Goal: Information Seeking & Learning: Find specific fact

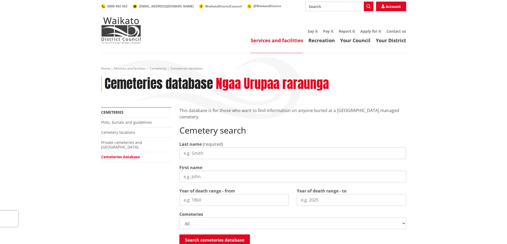
click at [184, 154] on input "Last name" at bounding box center [292, 154] width 227 height 12
type input "Russo"
click at [186, 176] on input "First name" at bounding box center [292, 177] width 227 height 12
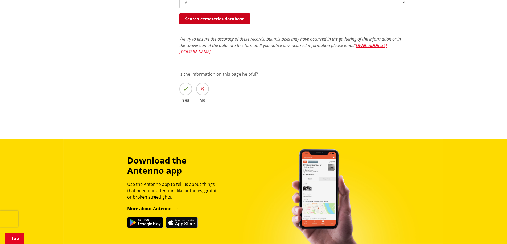
type input "georgina"
click at [224, 19] on button "Search cemeteries database" at bounding box center [214, 18] width 70 height 11
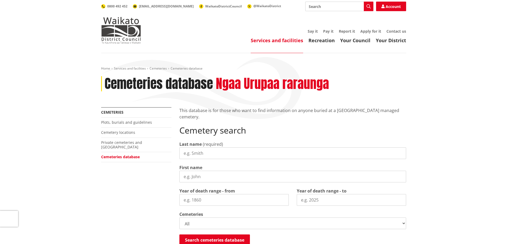
click at [126, 154] on link "Cemeteries database" at bounding box center [120, 156] width 39 height 5
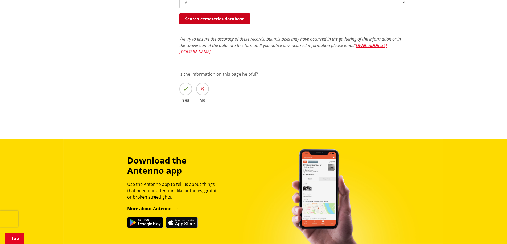
click at [215, 21] on button "Search cemeteries database" at bounding box center [214, 18] width 70 height 11
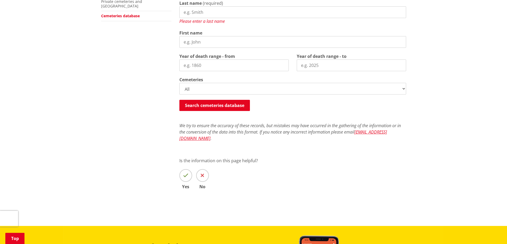
scroll to position [0, 0]
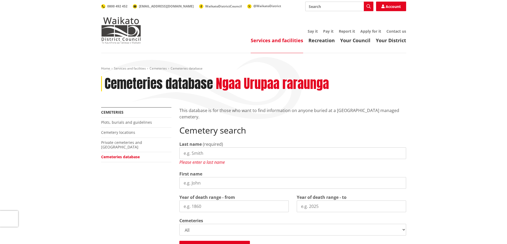
click at [193, 152] on input "Last name" at bounding box center [292, 154] width 227 height 12
type input "[PERSON_NAME]"
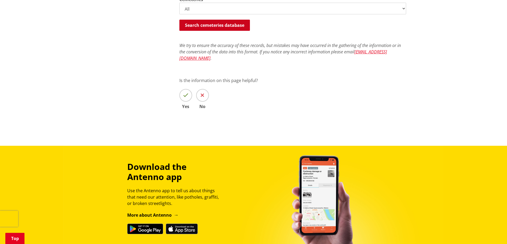
click at [206, 24] on button "Search cemeteries database" at bounding box center [214, 25] width 70 height 11
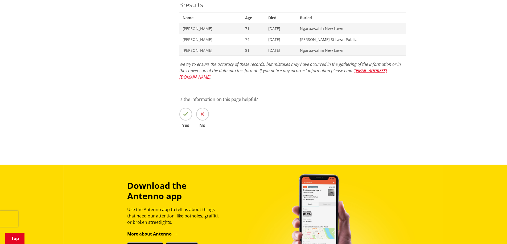
scroll to position [36, 0]
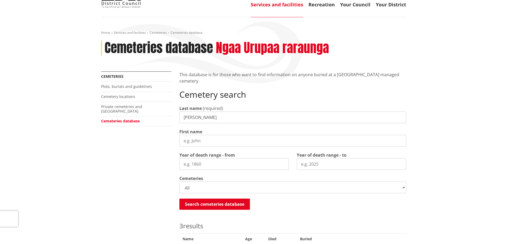
drag, startPoint x: 196, startPoint y: 117, endPoint x: 177, endPoint y: 119, distance: 19.0
click at [177, 119] on div "This database is for those who want to find information on anyone buried at a […" at bounding box center [292, 219] width 235 height 294
type input "[DEMOGRAPHIC_DATA]"
click at [215, 203] on button "Search cemeteries database" at bounding box center [214, 204] width 70 height 11
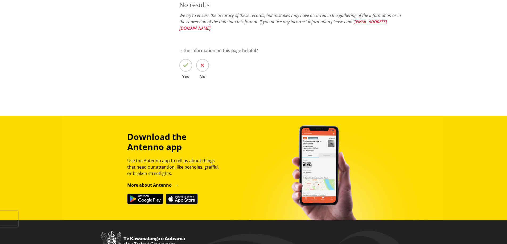
scroll to position [0, 0]
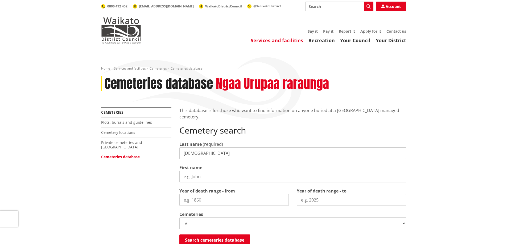
drag, startPoint x: 211, startPoint y: 153, endPoint x: 179, endPoint y: 156, distance: 31.8
click at [179, 156] on input "[DEMOGRAPHIC_DATA]" at bounding box center [292, 154] width 227 height 12
click at [189, 153] on input "Last name" at bounding box center [292, 154] width 227 height 12
type input "Russo"
click at [224, 241] on button "Search cemeteries database" at bounding box center [214, 240] width 70 height 11
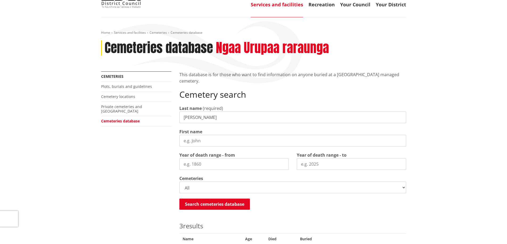
scroll to position [257, 0]
